Goal: Book appointment/travel/reservation

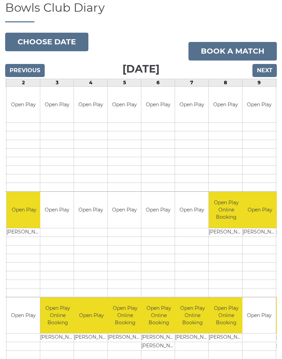
scroll to position [63, 0]
click at [28, 41] on button "Choose date" at bounding box center [46, 42] width 83 height 19
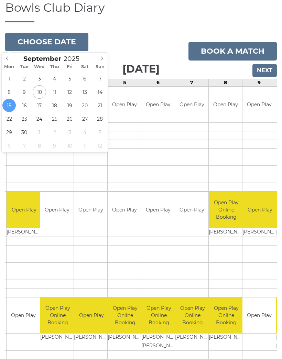
type input "[DATE]"
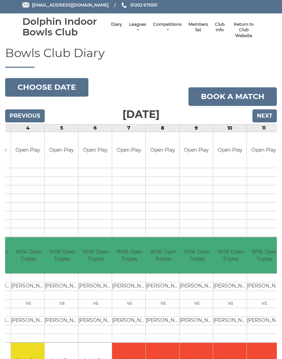
scroll to position [17, 0]
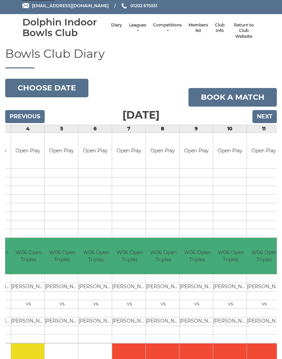
click at [33, 88] on button "Choose date" at bounding box center [46, 88] width 83 height 19
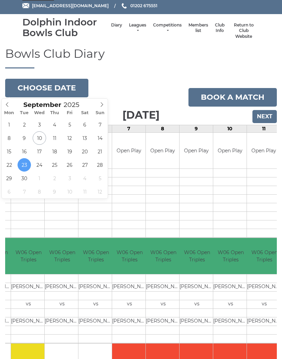
type input "2025-09-09"
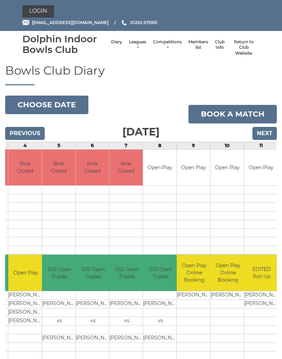
click at [28, 105] on button "Choose date" at bounding box center [46, 105] width 83 height 19
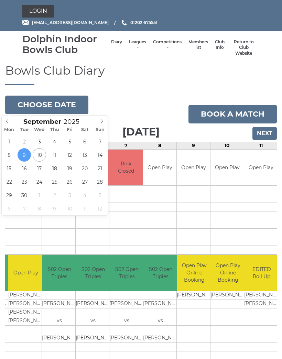
type input "[DATE]"
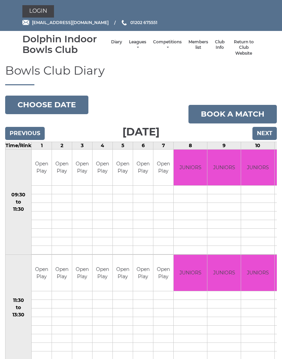
click at [266, 131] on input "Next" at bounding box center [265, 133] width 24 height 13
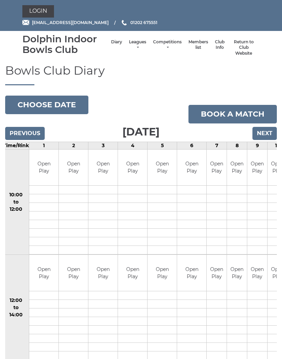
click at [268, 134] on input "Next" at bounding box center [265, 133] width 24 height 13
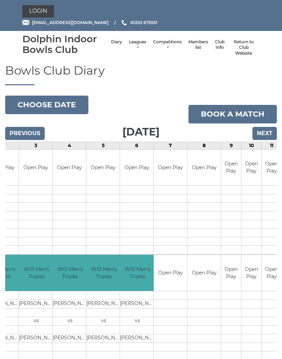
click at [268, 134] on input "Next" at bounding box center [265, 133] width 24 height 13
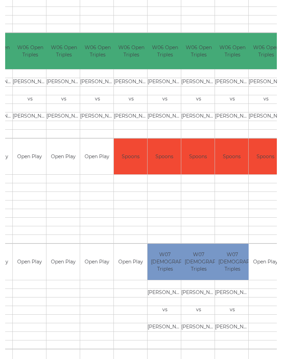
scroll to position [222, 0]
